Goal: Task Accomplishment & Management: Complete application form

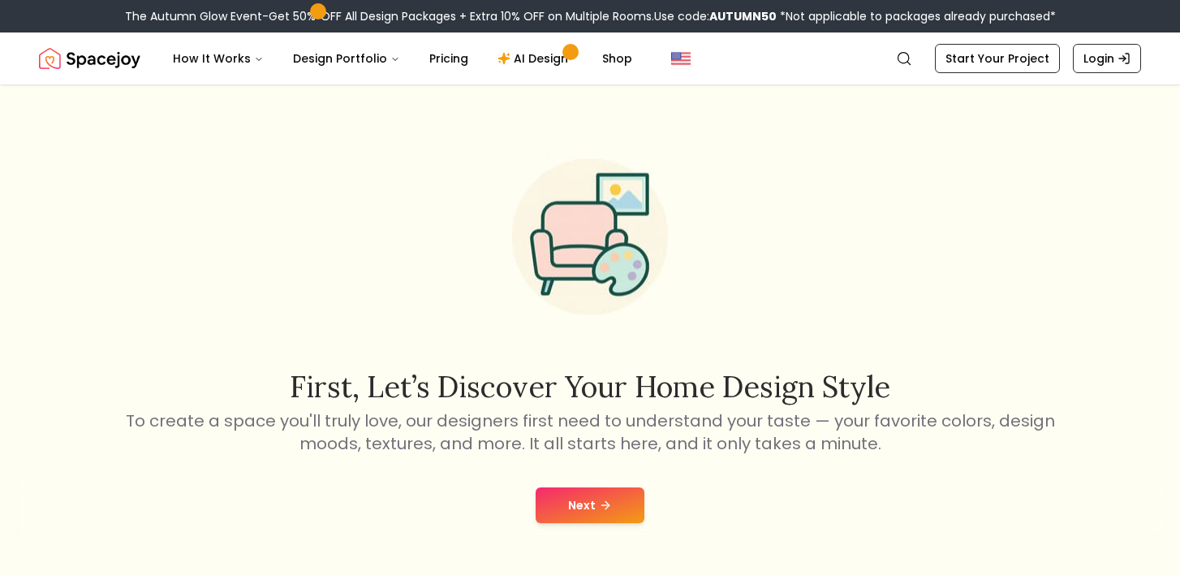
click at [567, 512] on button "Next" at bounding box center [590, 505] width 109 height 36
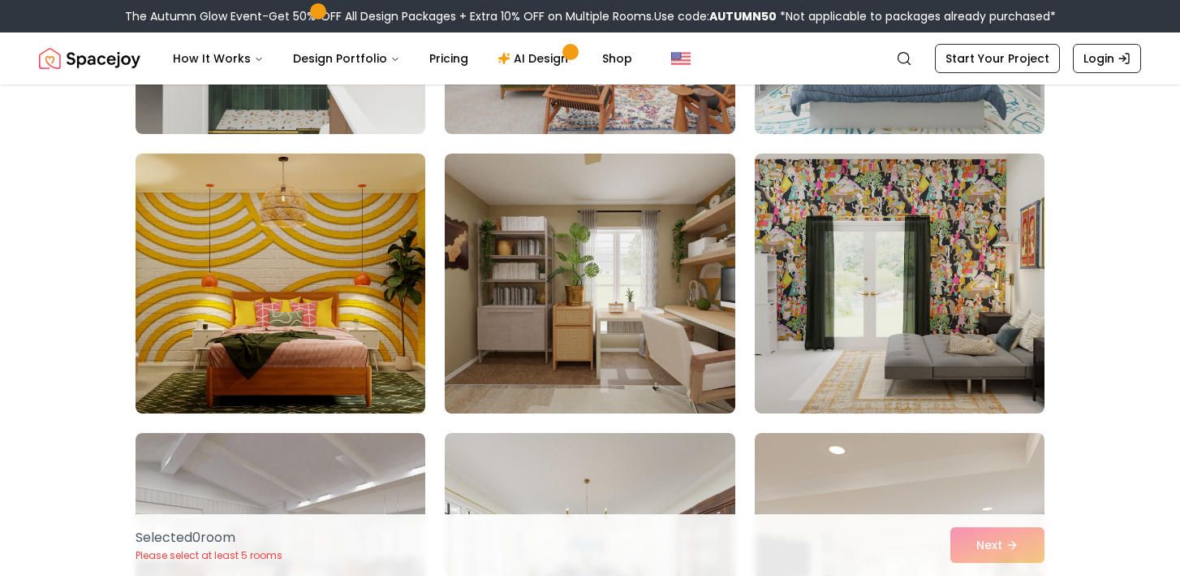
scroll to position [3980, 0]
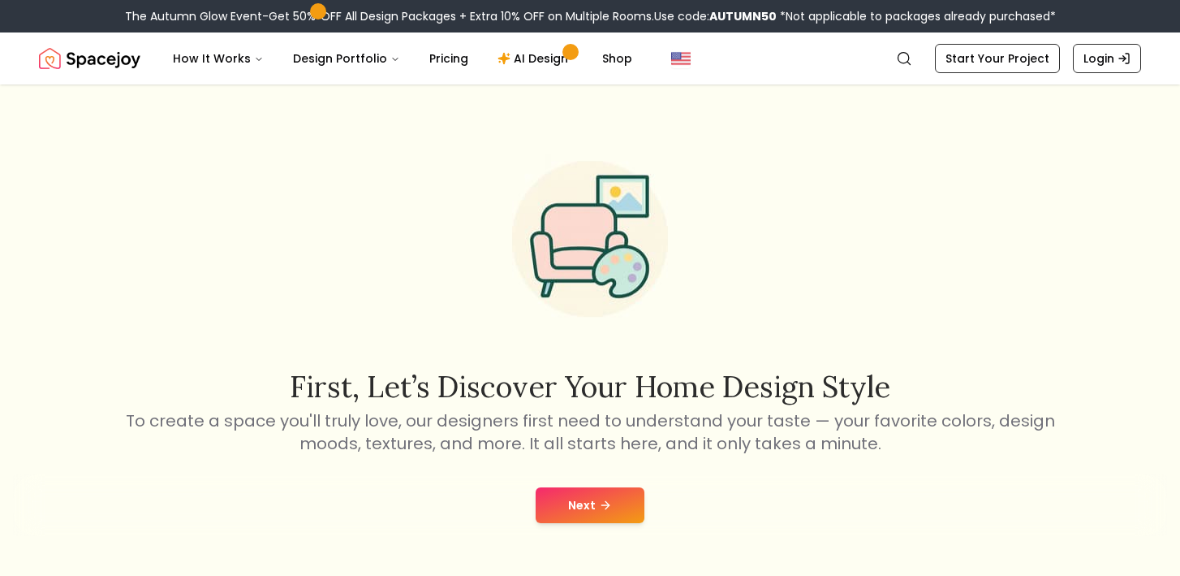
click at [569, 506] on button "Next" at bounding box center [590, 505] width 109 height 36
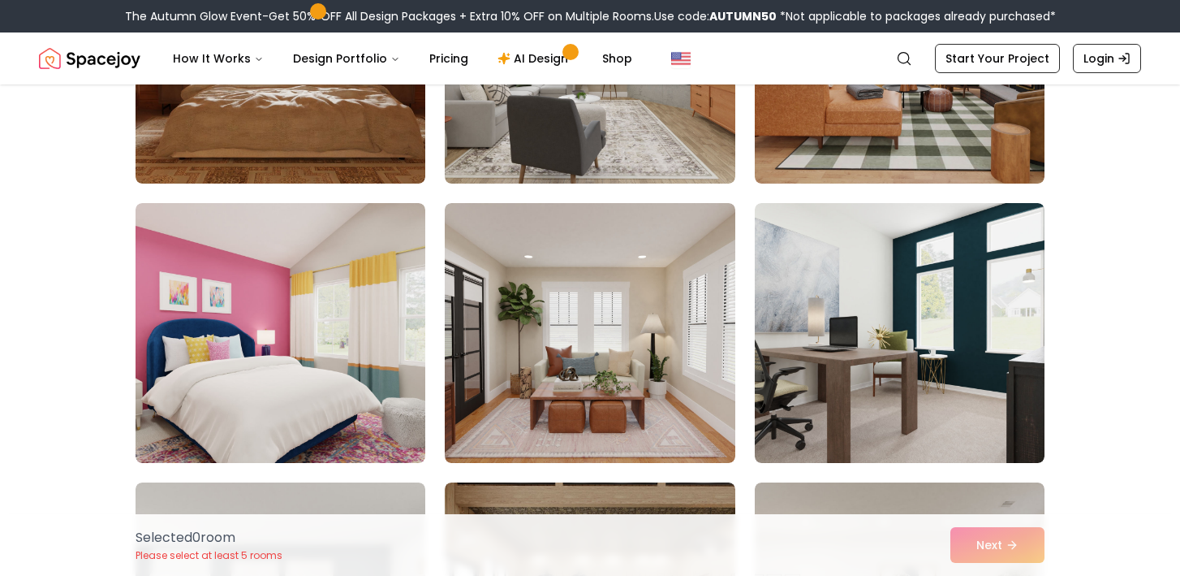
scroll to position [1374, 0]
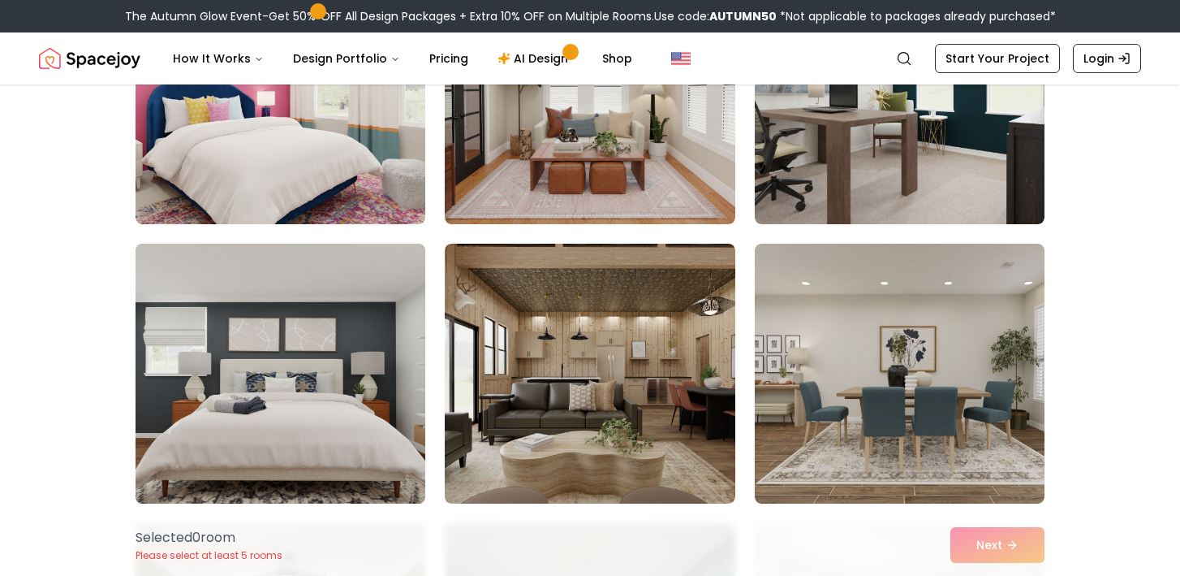
click at [212, 403] on img at bounding box center [280, 373] width 304 height 273
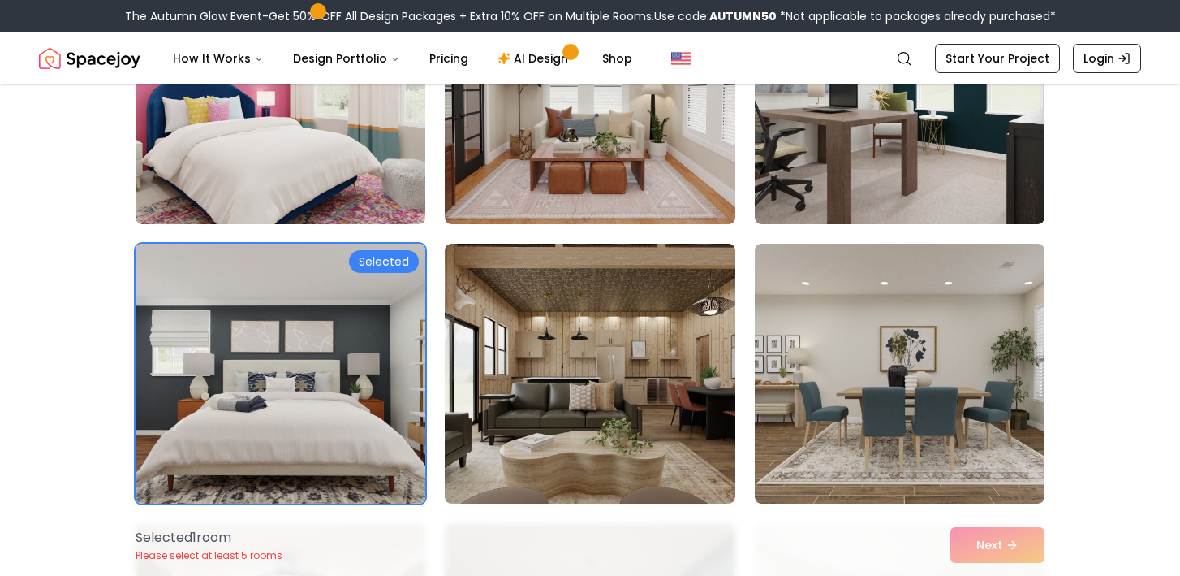
click at [1002, 553] on div "Selected 1 room Please select at least 5 rooms Next" at bounding box center [590, 545] width 935 height 62
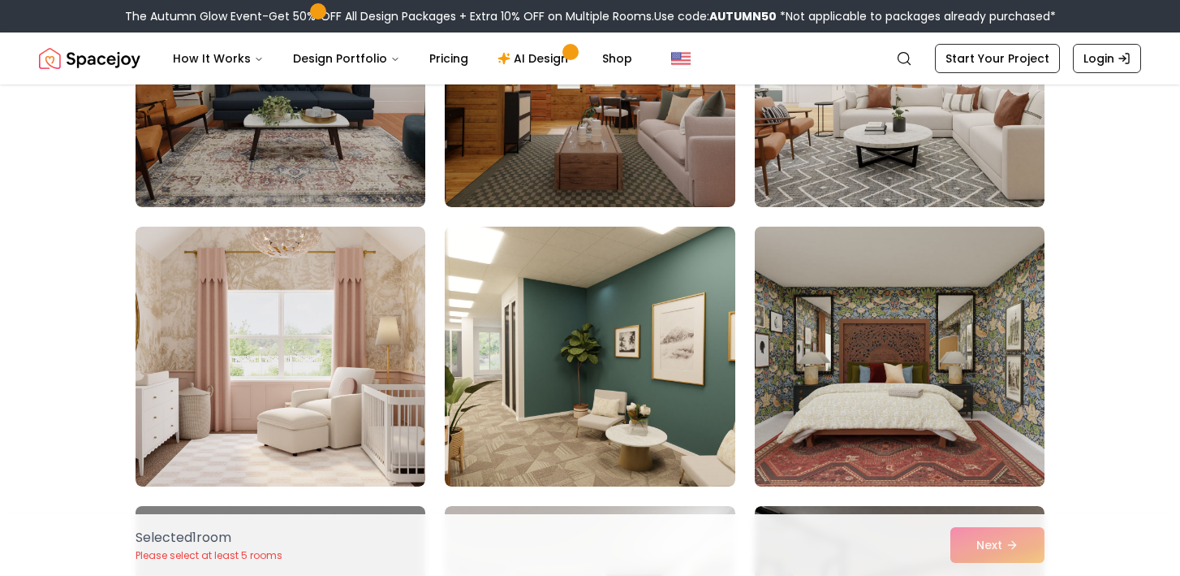
scroll to position [5307, 0]
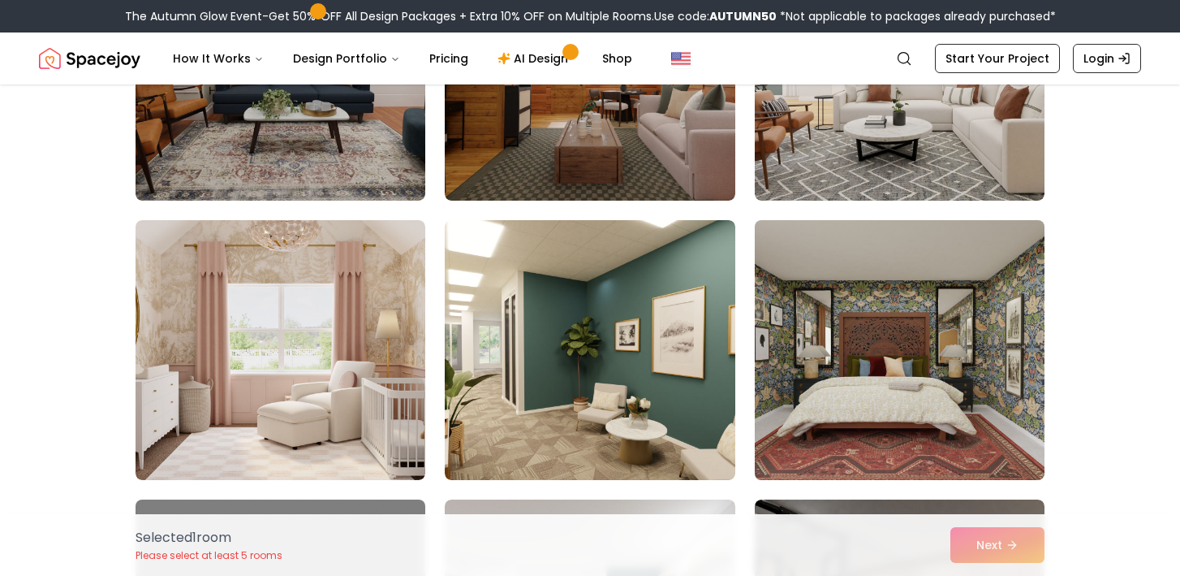
click at [846, 410] on img at bounding box center [900, 350] width 304 height 273
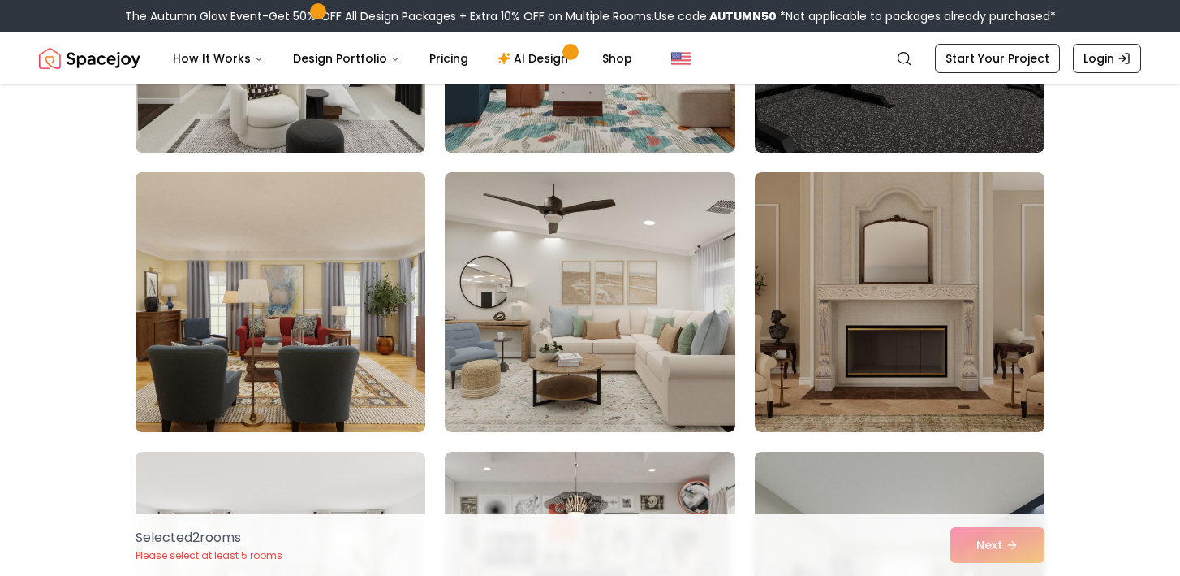
scroll to position [5999, 0]
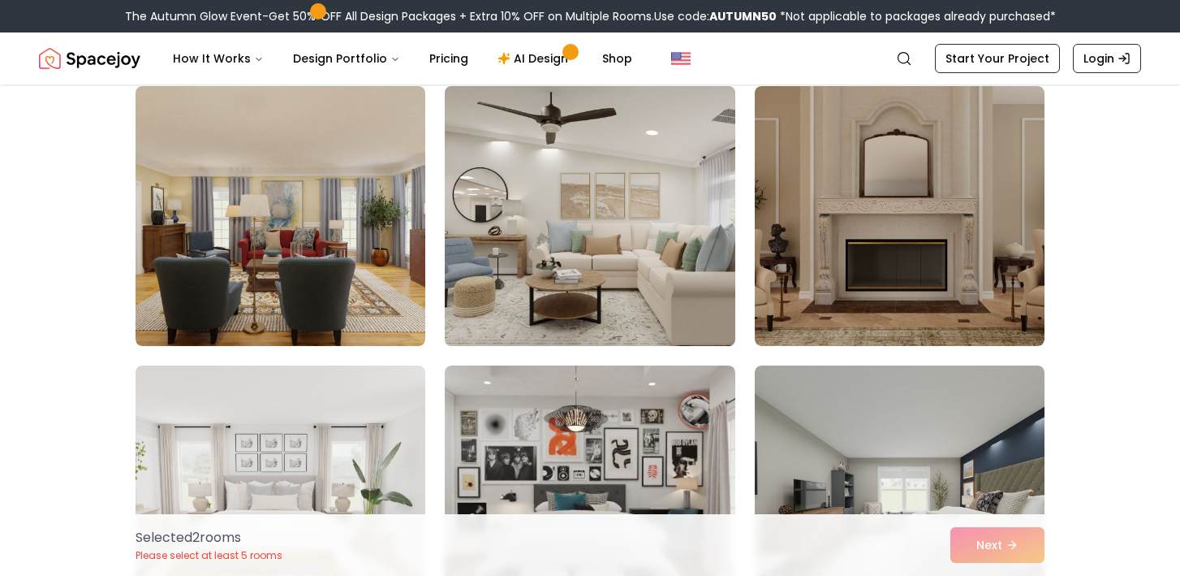
click at [470, 278] on img at bounding box center [590, 216] width 304 height 273
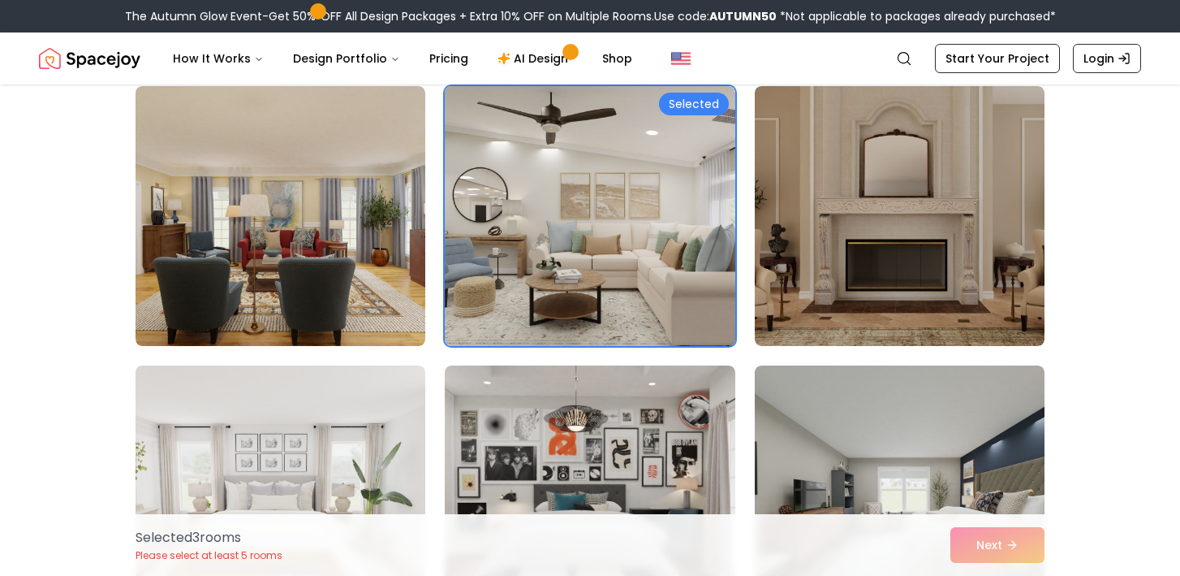
click at [470, 278] on img at bounding box center [590, 216] width 304 height 273
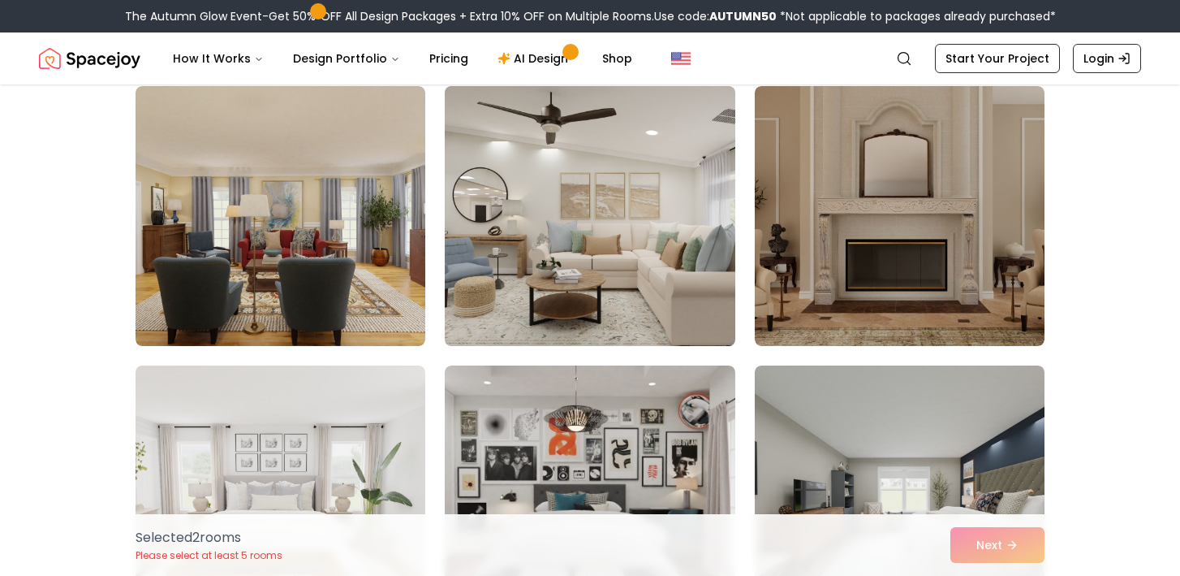
click at [714, 329] on img at bounding box center [590, 216] width 304 height 273
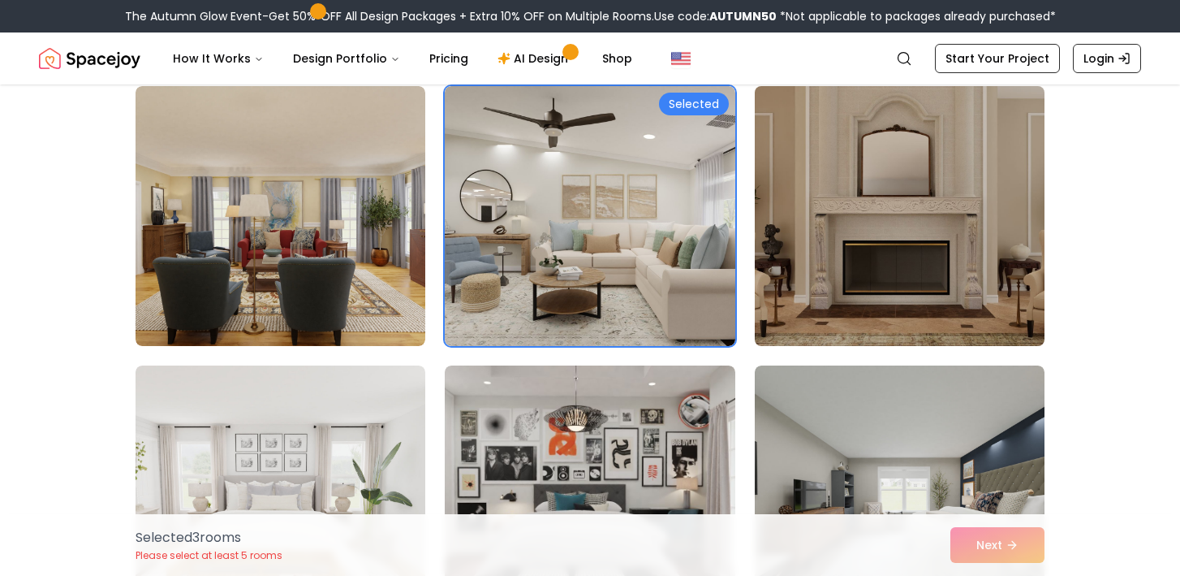
click at [794, 335] on img at bounding box center [900, 216] width 304 height 273
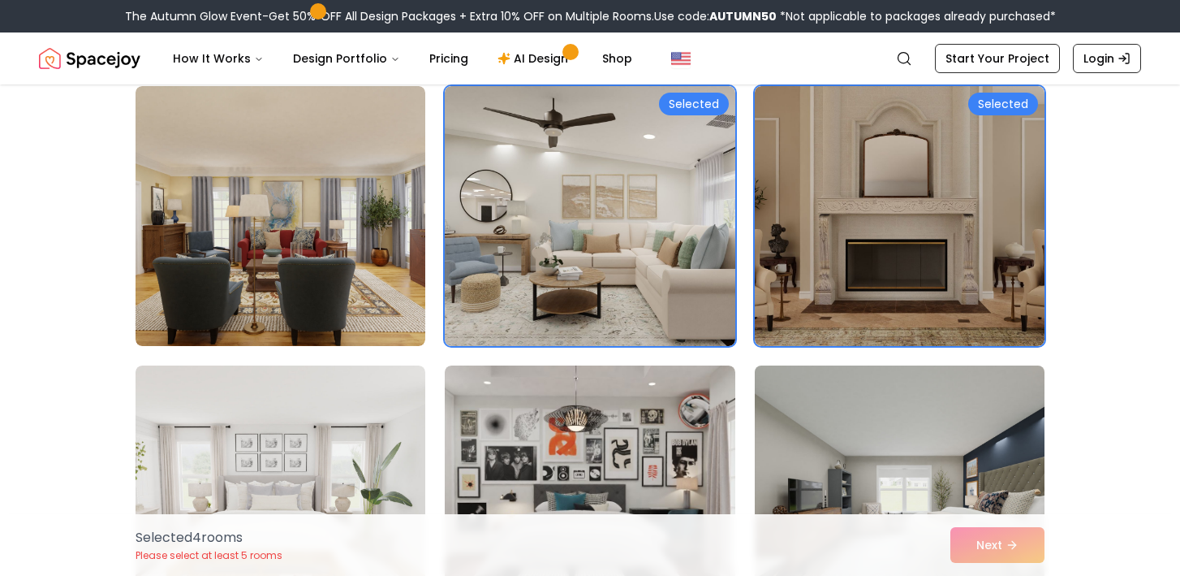
click at [792, 400] on img at bounding box center [900, 495] width 304 height 273
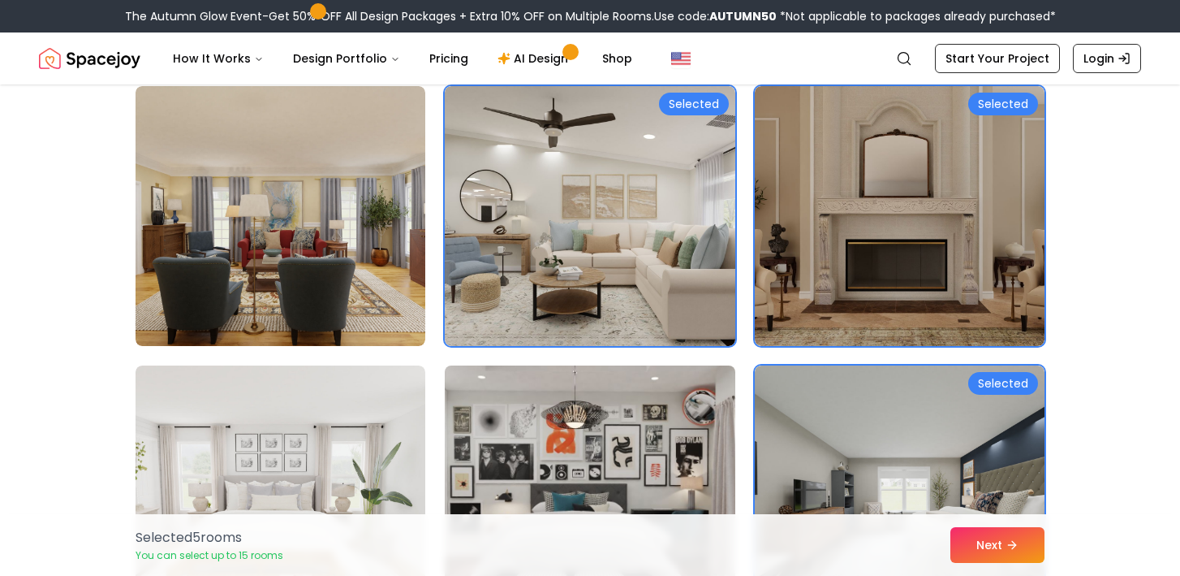
drag, startPoint x: 659, startPoint y: 407, endPoint x: 651, endPoint y: 408, distance: 8.3
click at [659, 408] on img at bounding box center [590, 495] width 304 height 273
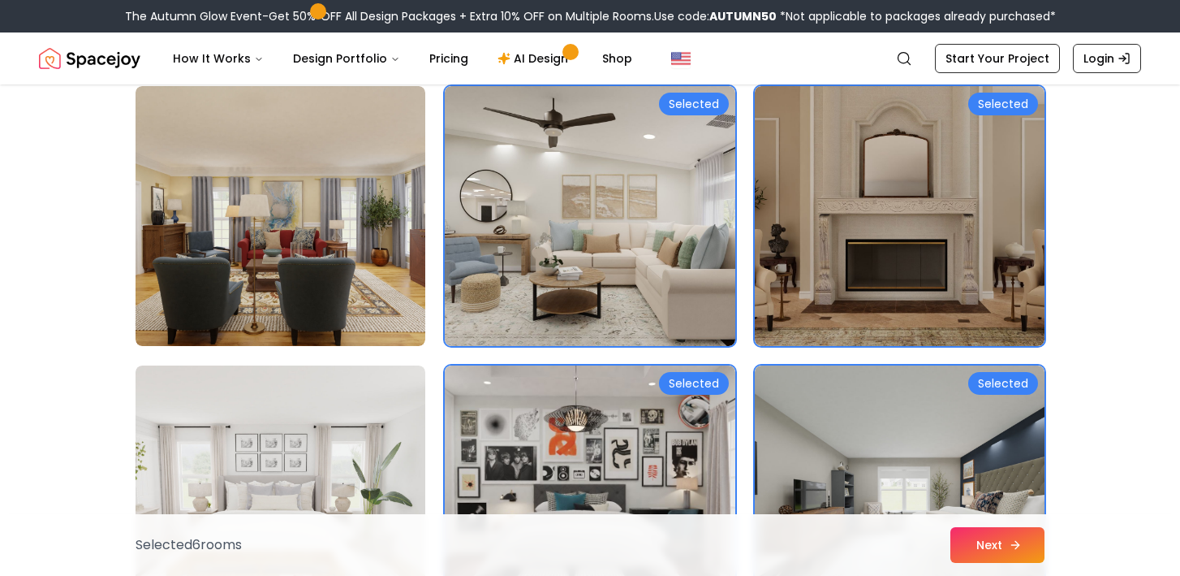
click at [1033, 556] on button "Next" at bounding box center [998, 545] width 94 height 36
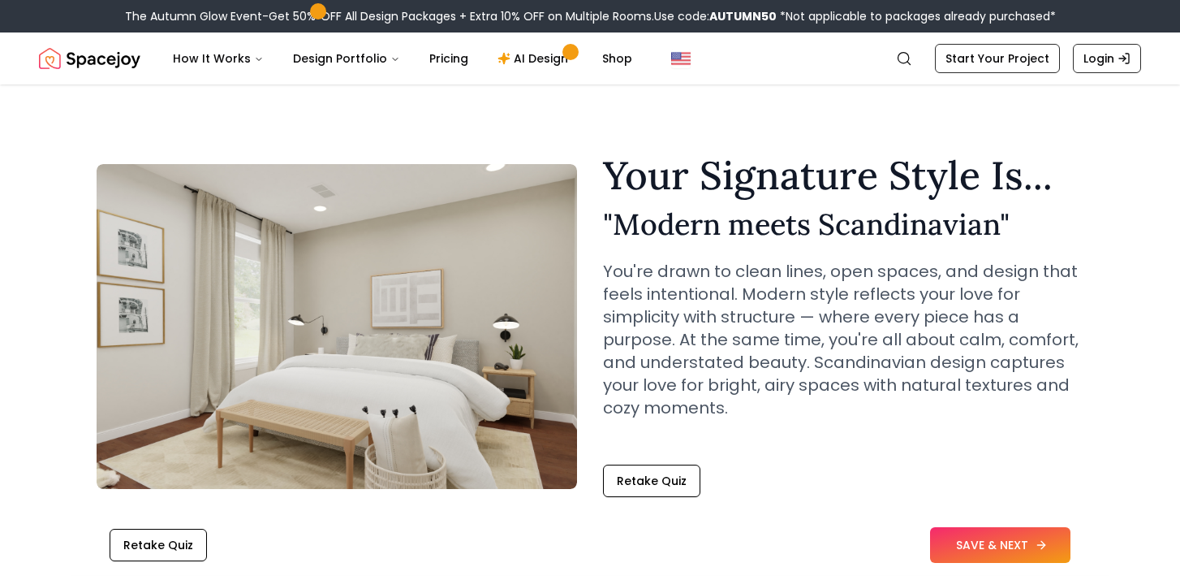
click at [1001, 534] on button "SAVE & NEXT" at bounding box center [1000, 545] width 140 height 36
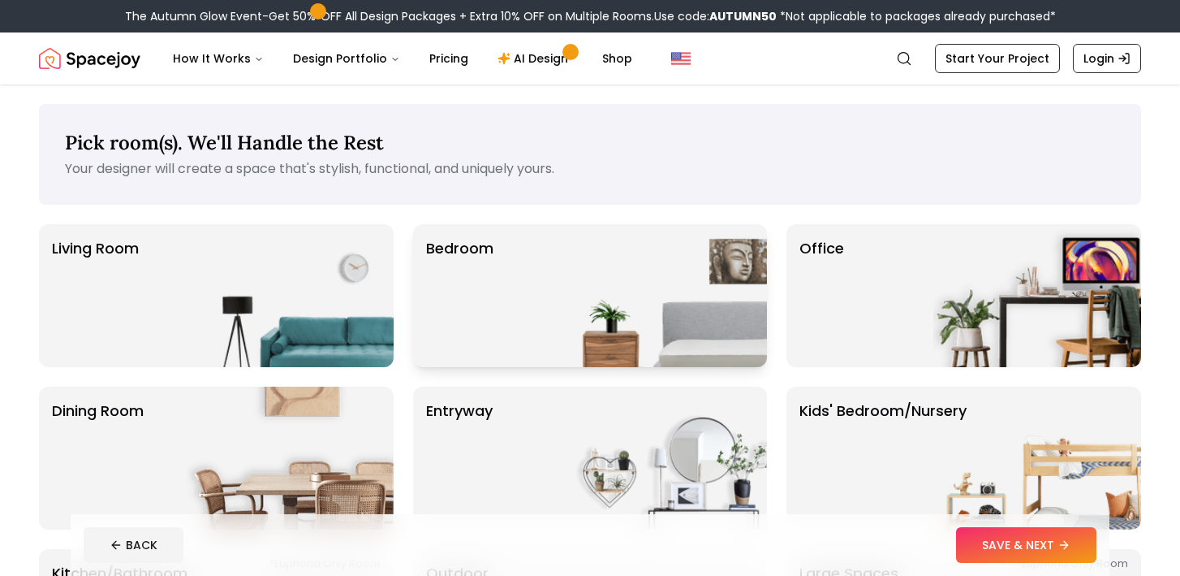
click at [614, 334] on img at bounding box center [663, 295] width 208 height 143
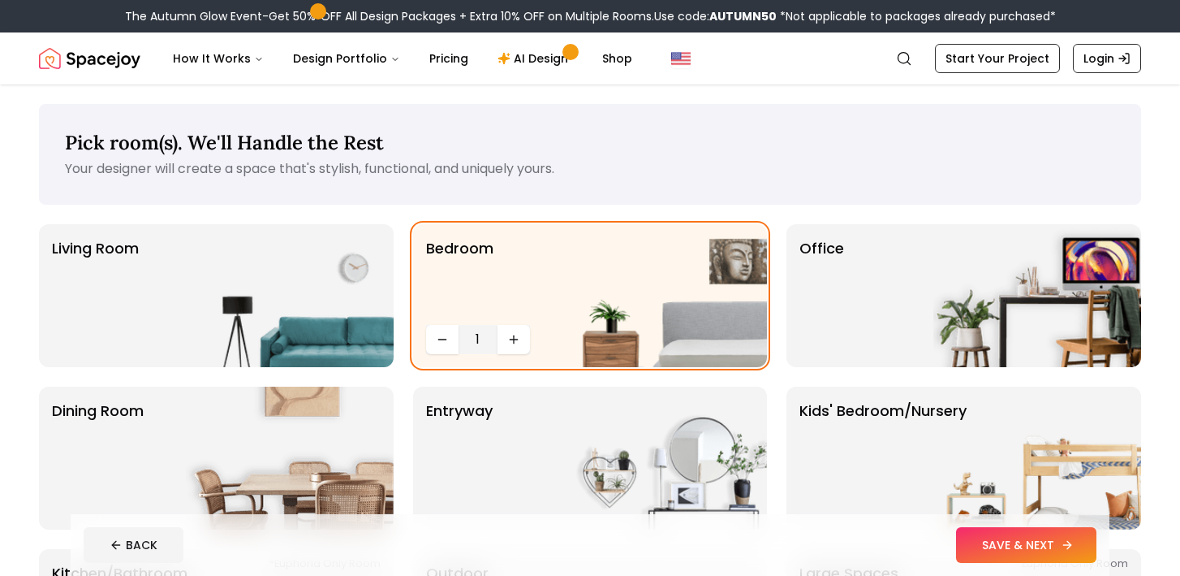
click at [1034, 533] on button "SAVE & NEXT" at bounding box center [1026, 545] width 140 height 36
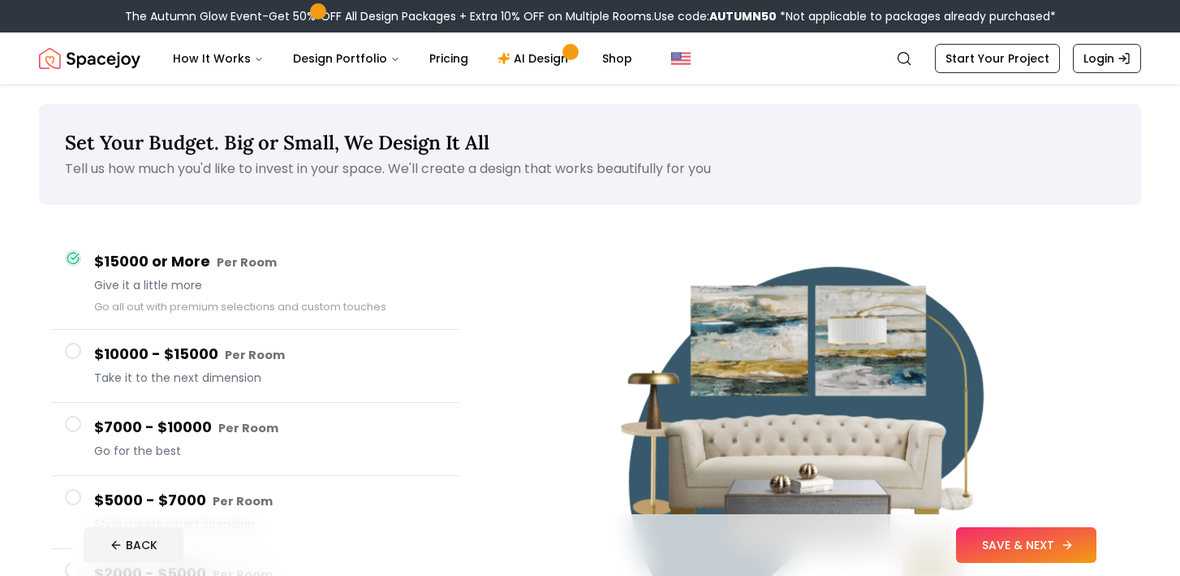
click at [979, 533] on button "SAVE & NEXT" at bounding box center [1026, 545] width 140 height 36
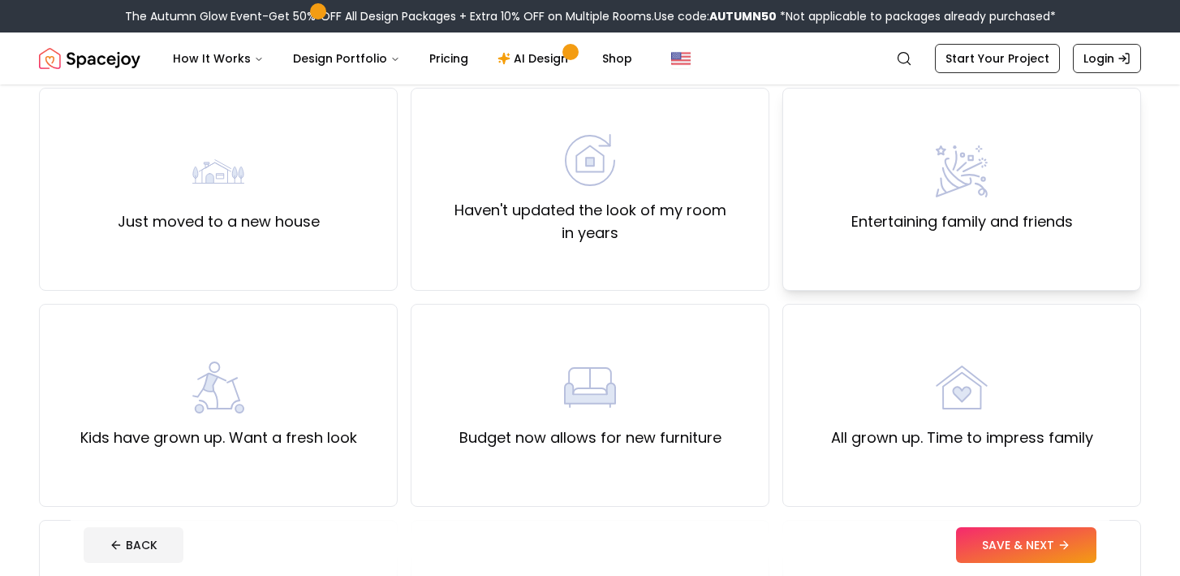
scroll to position [137, 0]
click at [913, 493] on div "All grown up. Time to impress family" at bounding box center [962, 404] width 359 height 203
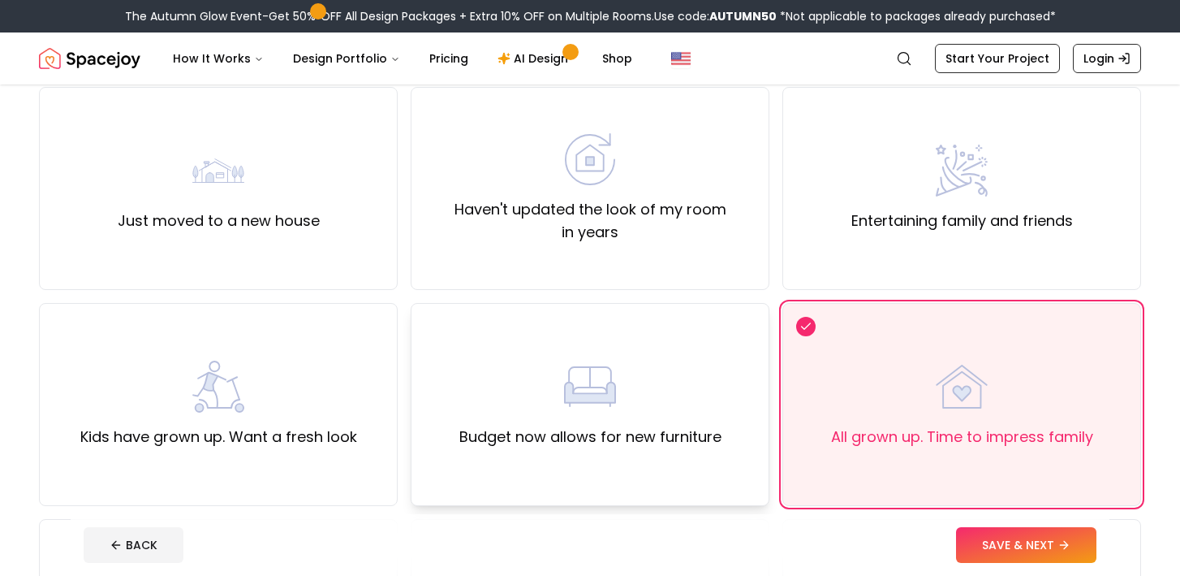
click at [619, 423] on div "Budget now allows for new furniture" at bounding box center [590, 404] width 262 height 88
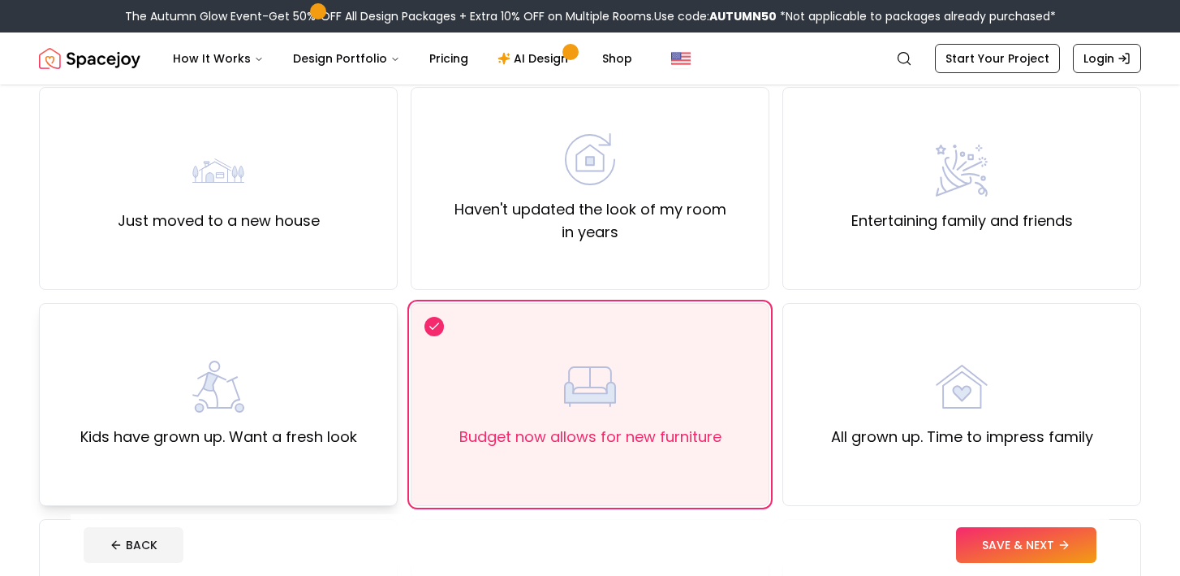
click at [369, 304] on div "Kids have grown up. Want a fresh look" at bounding box center [218, 404] width 359 height 203
